Goal: Information Seeking & Learning: Learn about a topic

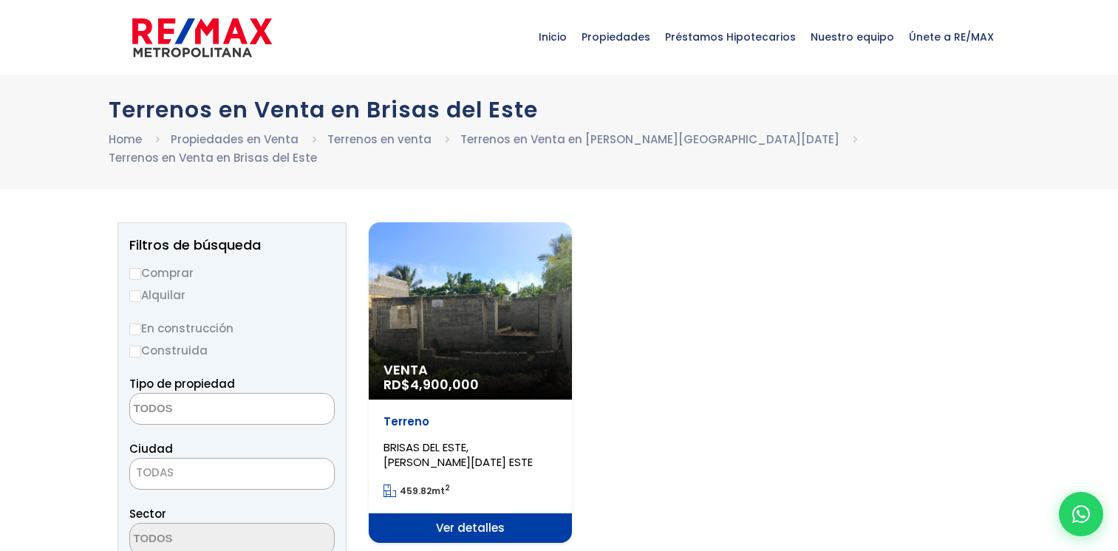
select select
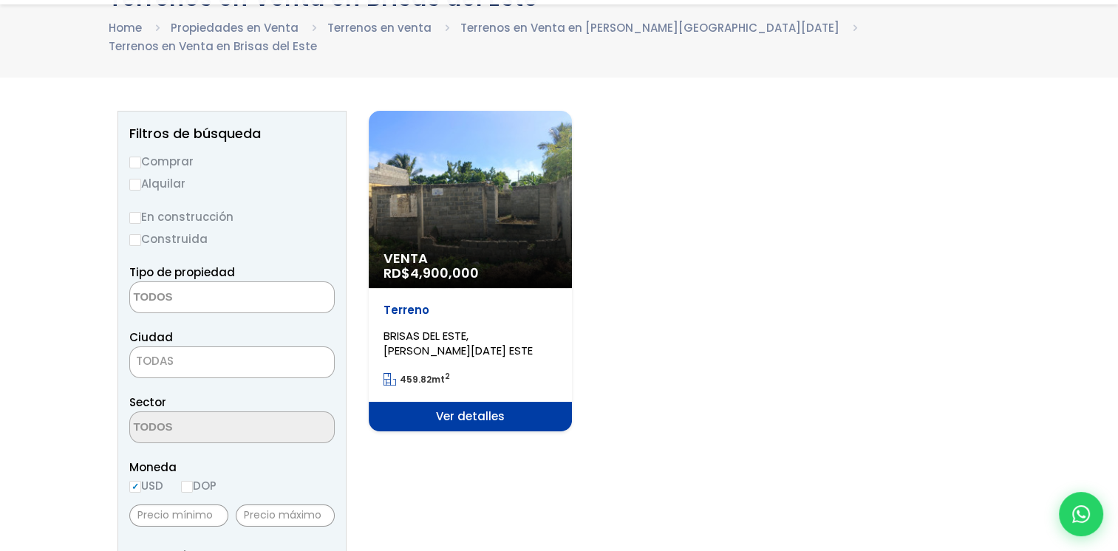
scroll to position [148, 0]
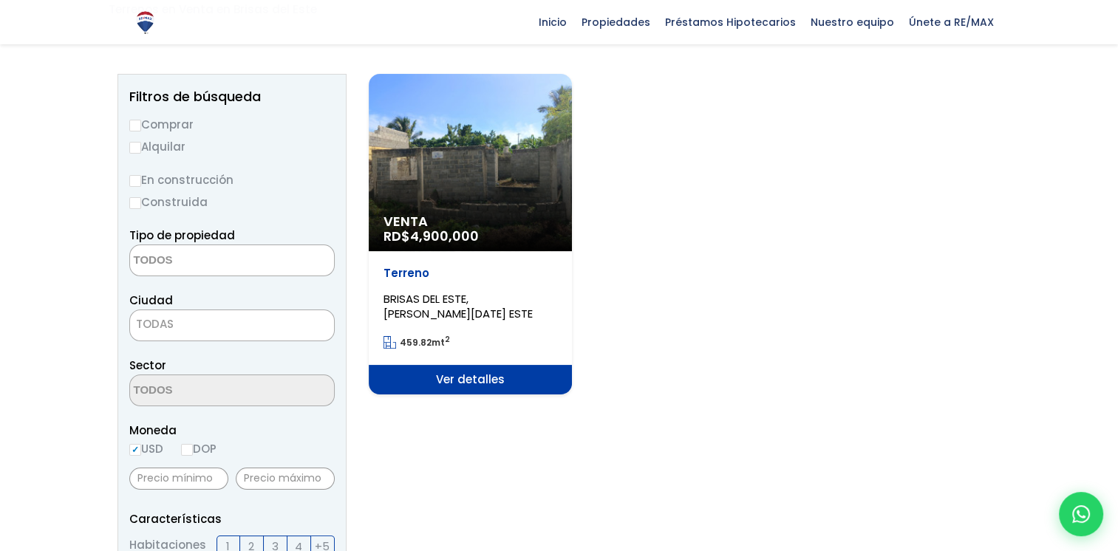
click at [449, 365] on span "Ver detalles" at bounding box center [470, 380] width 203 height 30
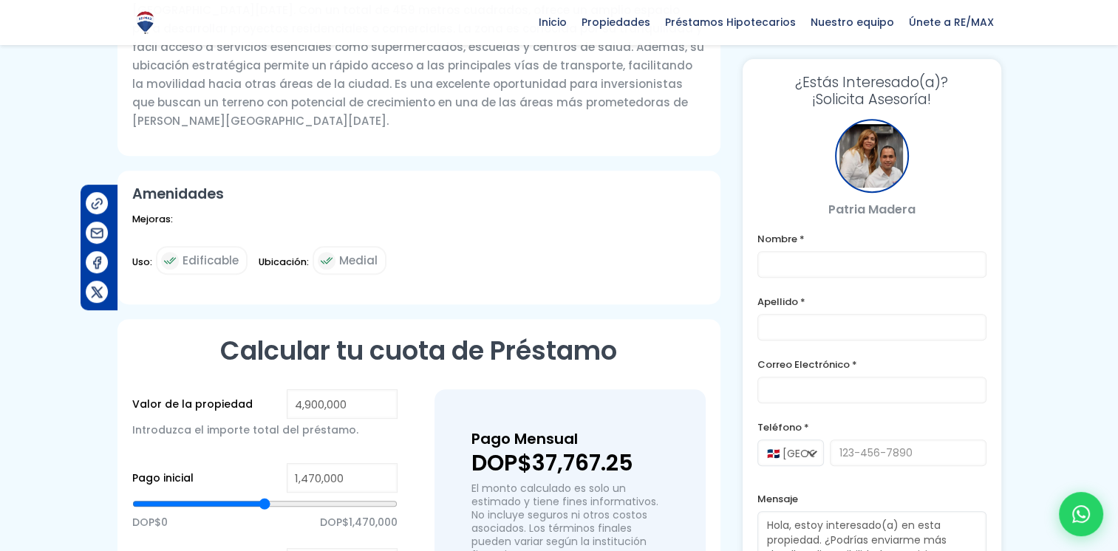
scroll to position [813, 0]
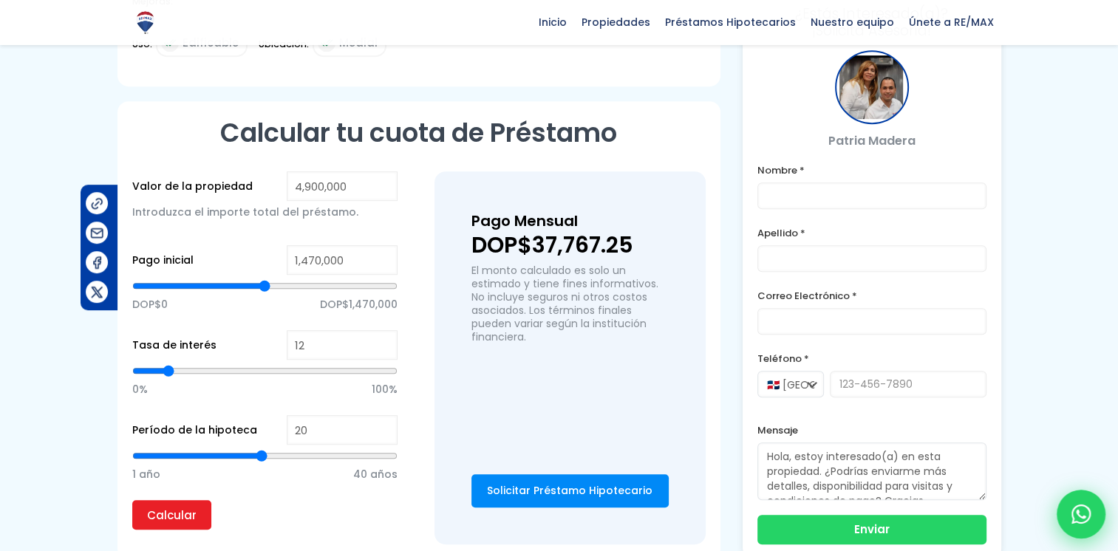
click at [1073, 519] on icon at bounding box center [1080, 514] width 19 height 19
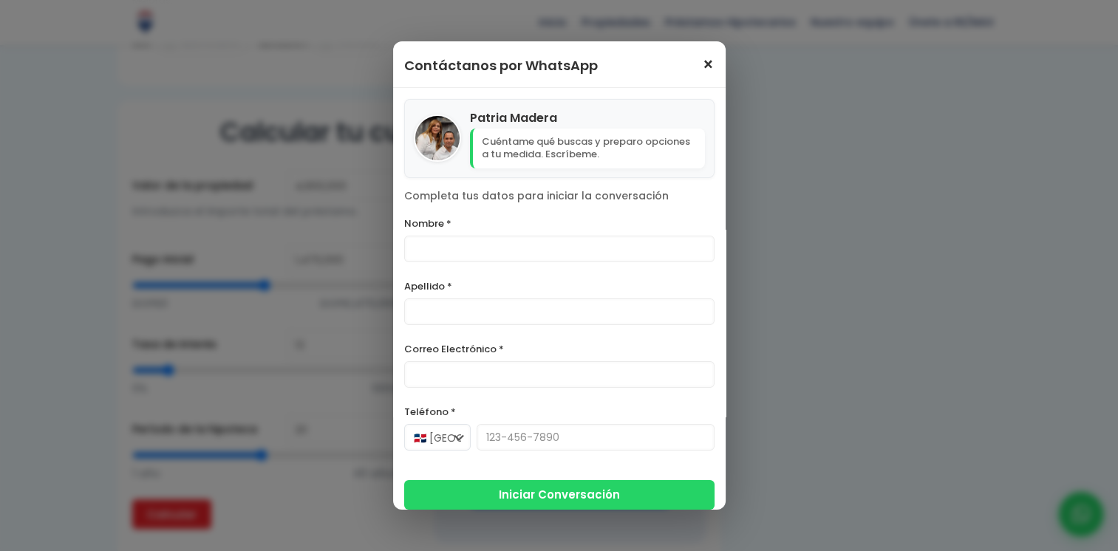
click at [702, 58] on span "×" at bounding box center [708, 65] width 13 height 18
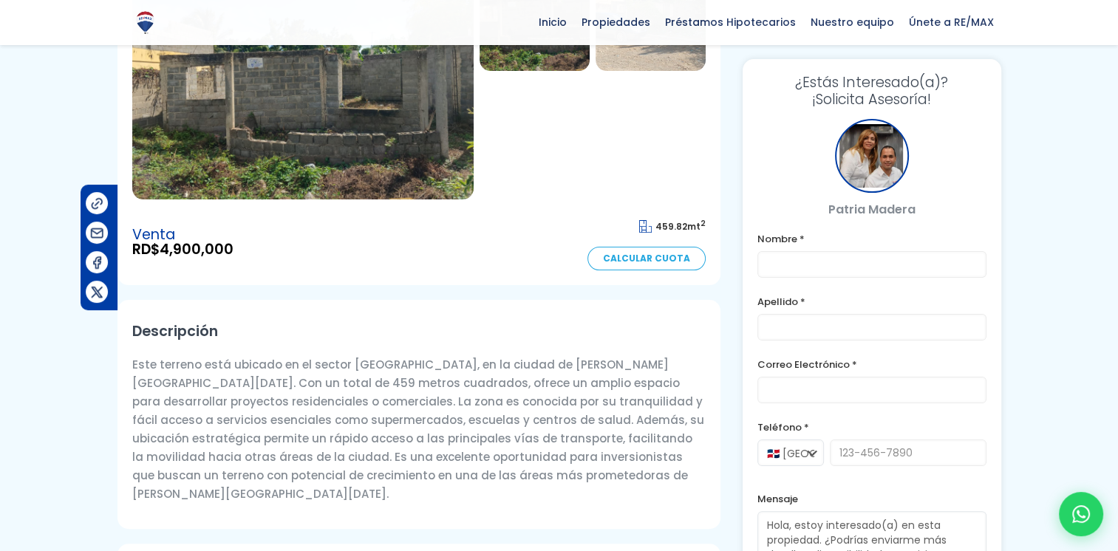
scroll to position [295, 0]
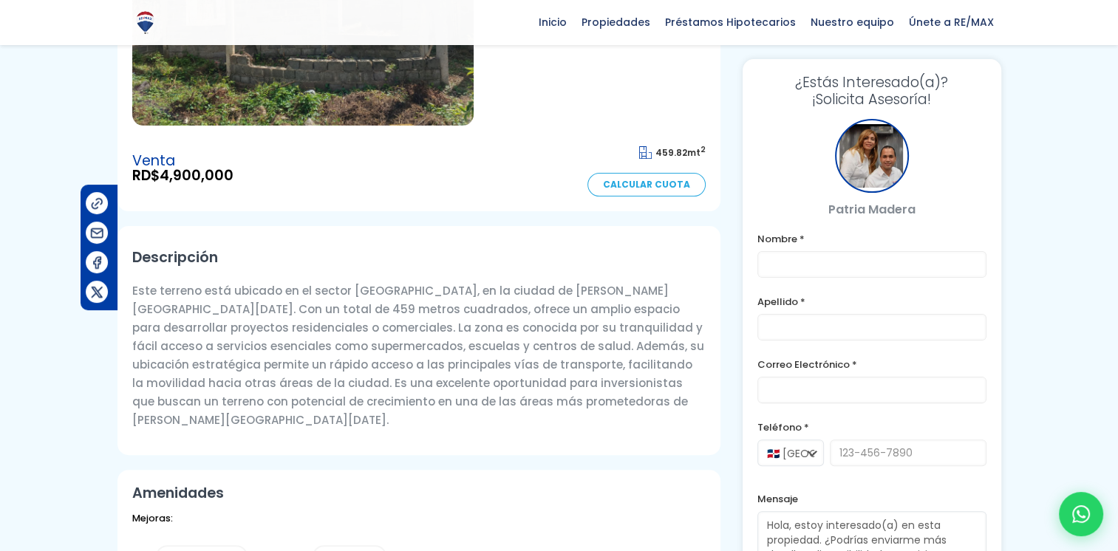
click at [802, 427] on label "Teléfono *" at bounding box center [871, 427] width 229 height 18
click at [801, 424] on label "Teléfono *" at bounding box center [871, 427] width 229 height 18
click at [813, 456] on select "🇩🇴 República Dominicana +1 🇺🇸 Estados Unidos +1 🇪🇸 España +34" at bounding box center [790, 453] width 66 height 27
click at [864, 453] on input "tel" at bounding box center [908, 453] width 157 height 27
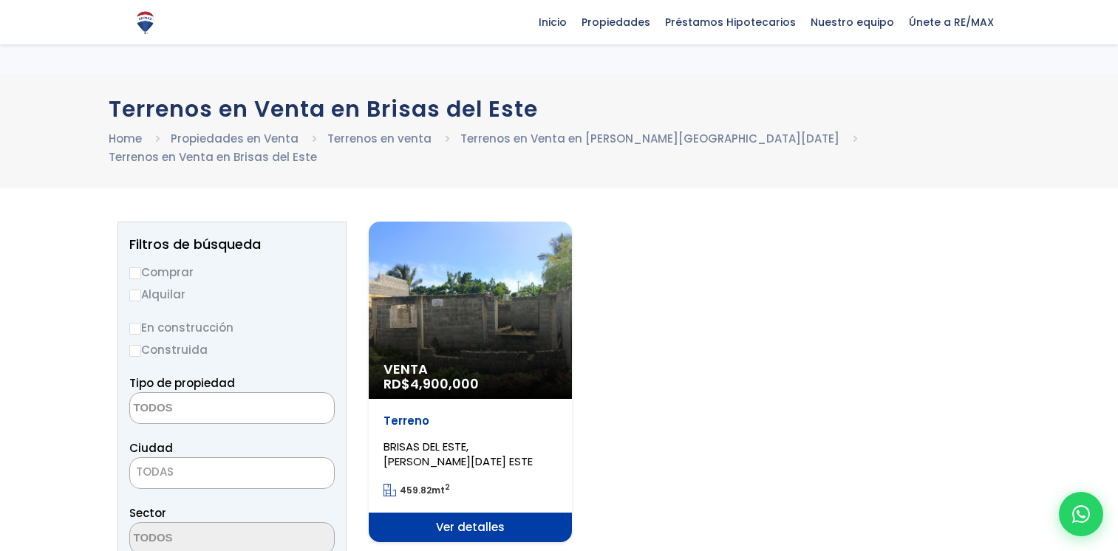
select select
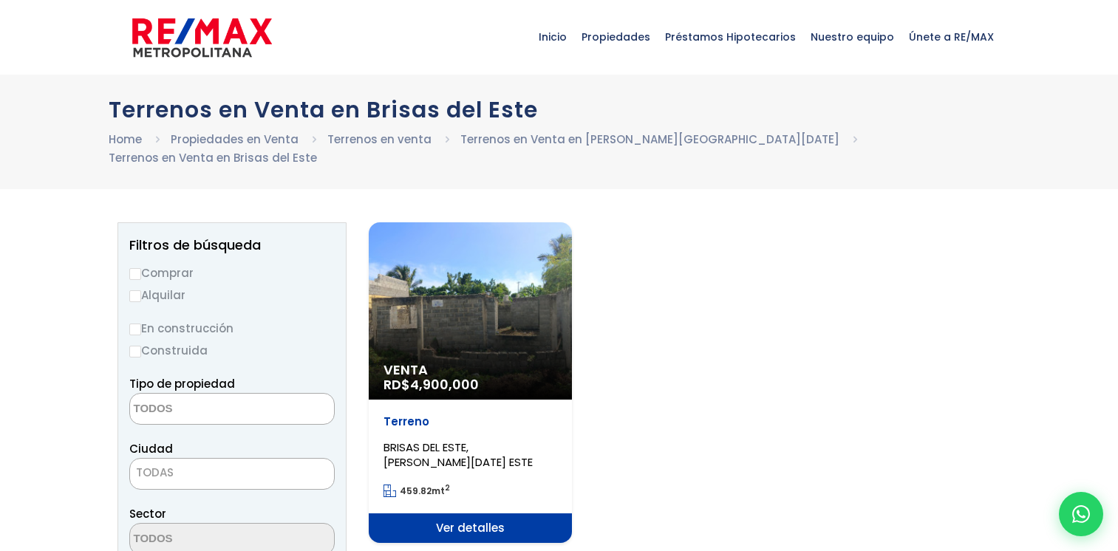
select select
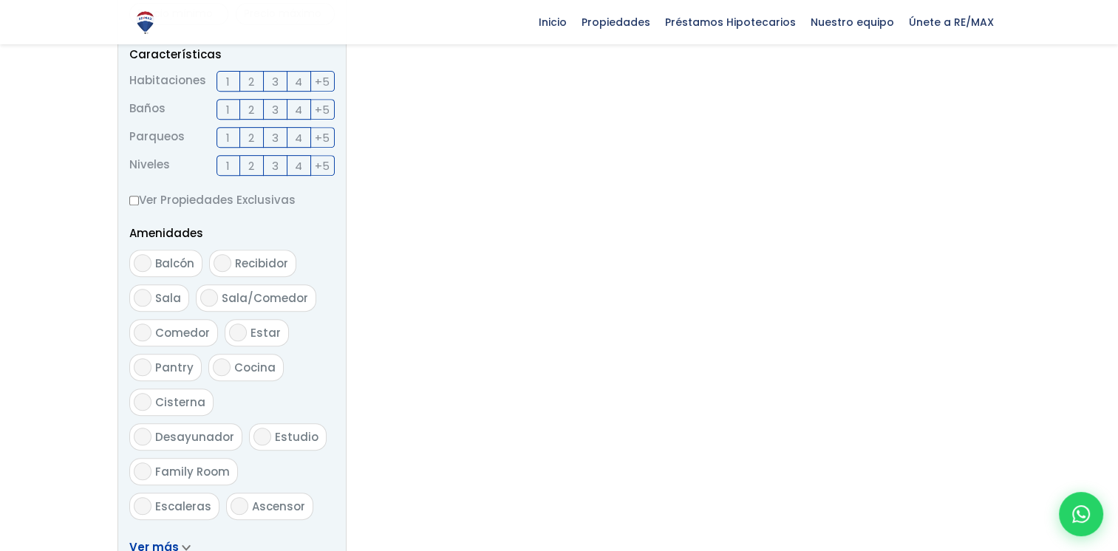
scroll to position [739, 0]
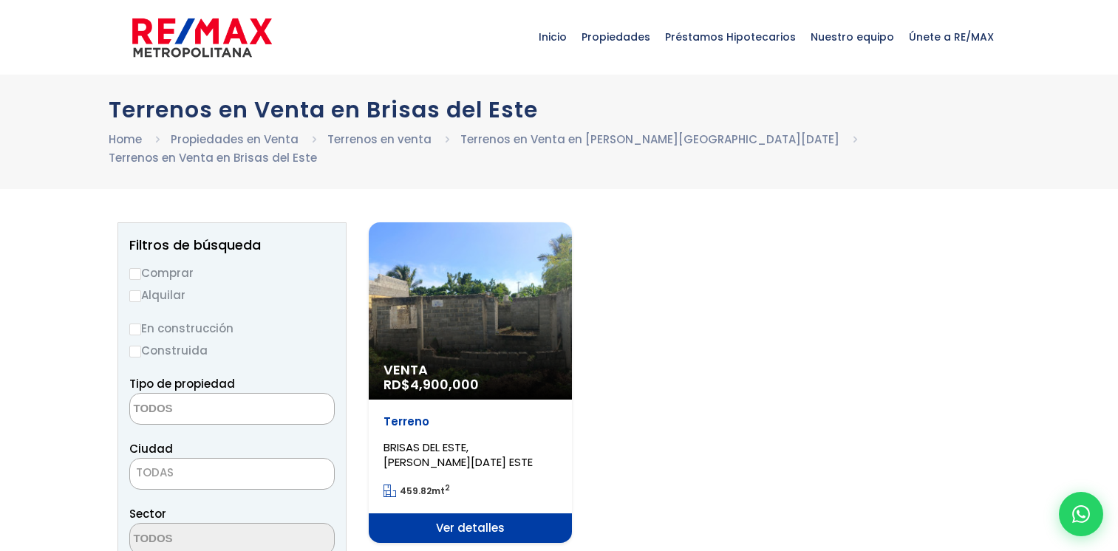
select select
